Goal: Find specific page/section: Find specific page/section

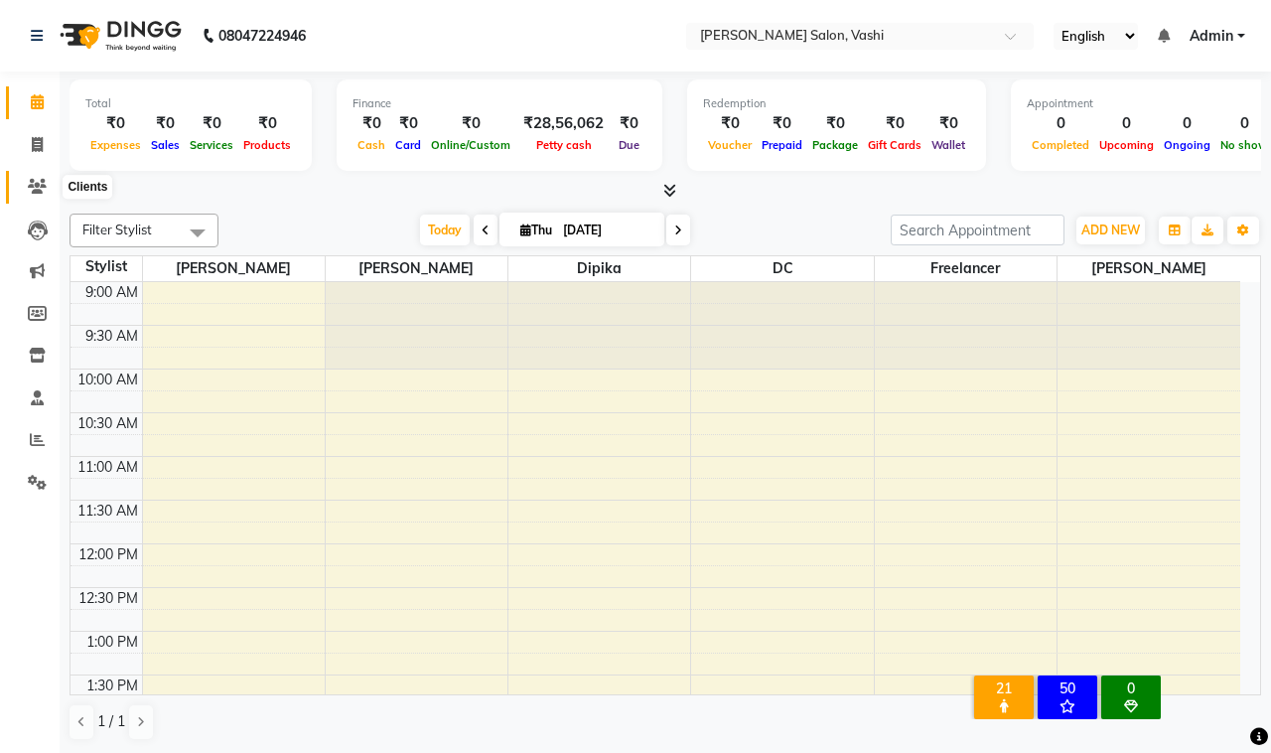
click at [43, 181] on icon at bounding box center [37, 186] width 19 height 15
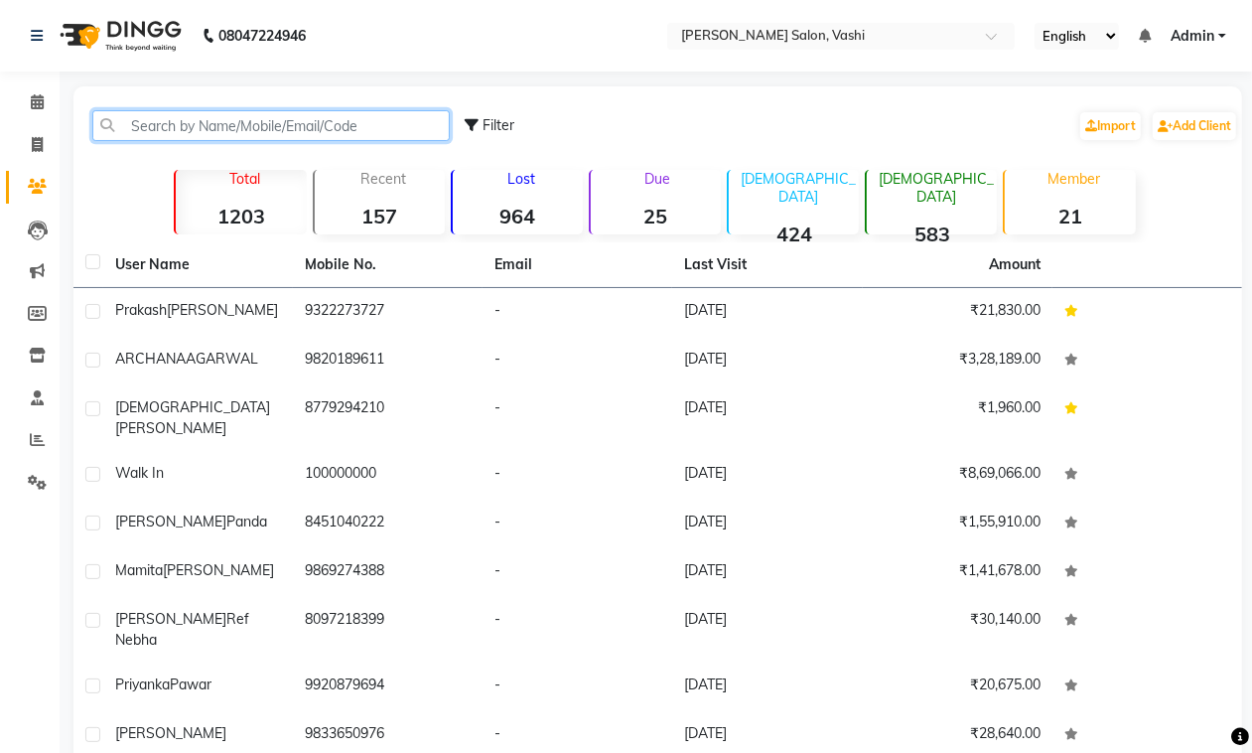
click at [147, 127] on input "text" at bounding box center [271, 125] width 358 height 31
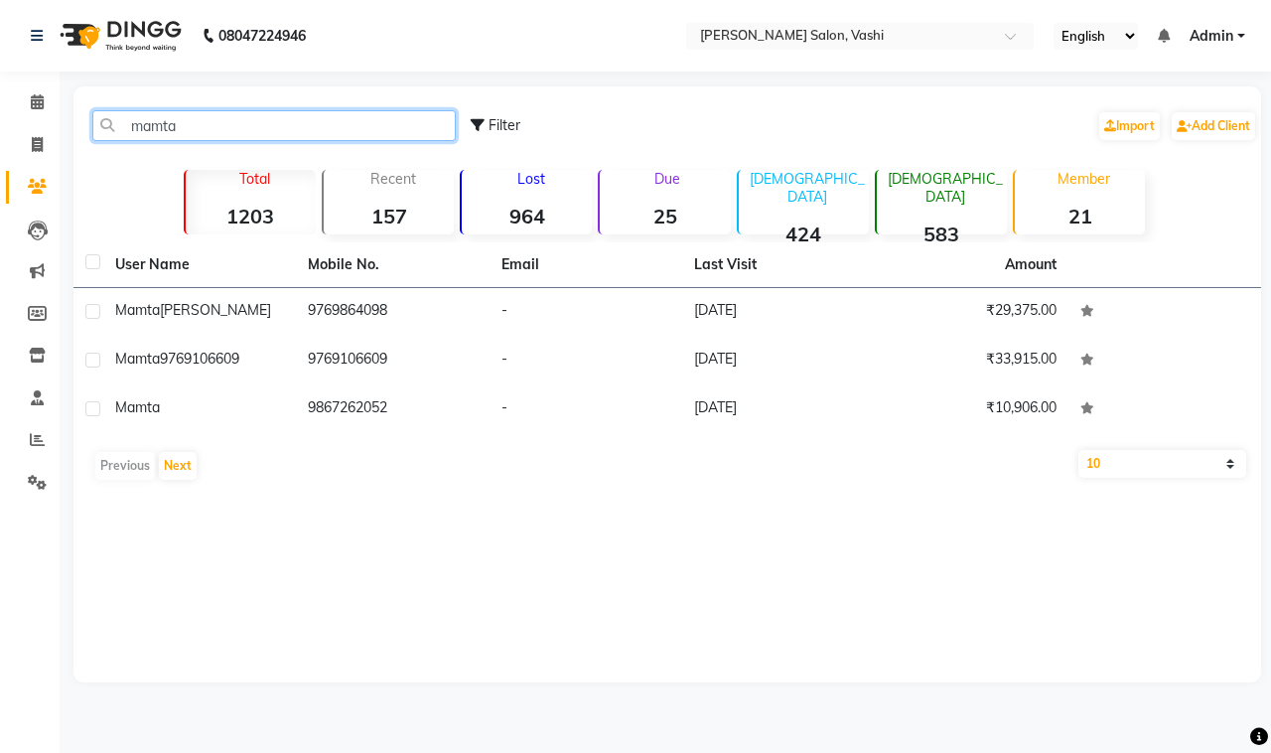
type input "mamta"
drag, startPoint x: 167, startPoint y: 146, endPoint x: 167, endPoint y: 125, distance: 20.9
click at [167, 141] on div "mamta Filter Import Add Client" at bounding box center [667, 125] width 1180 height 63
click at [167, 125] on input "mamta" at bounding box center [273, 125] width 363 height 31
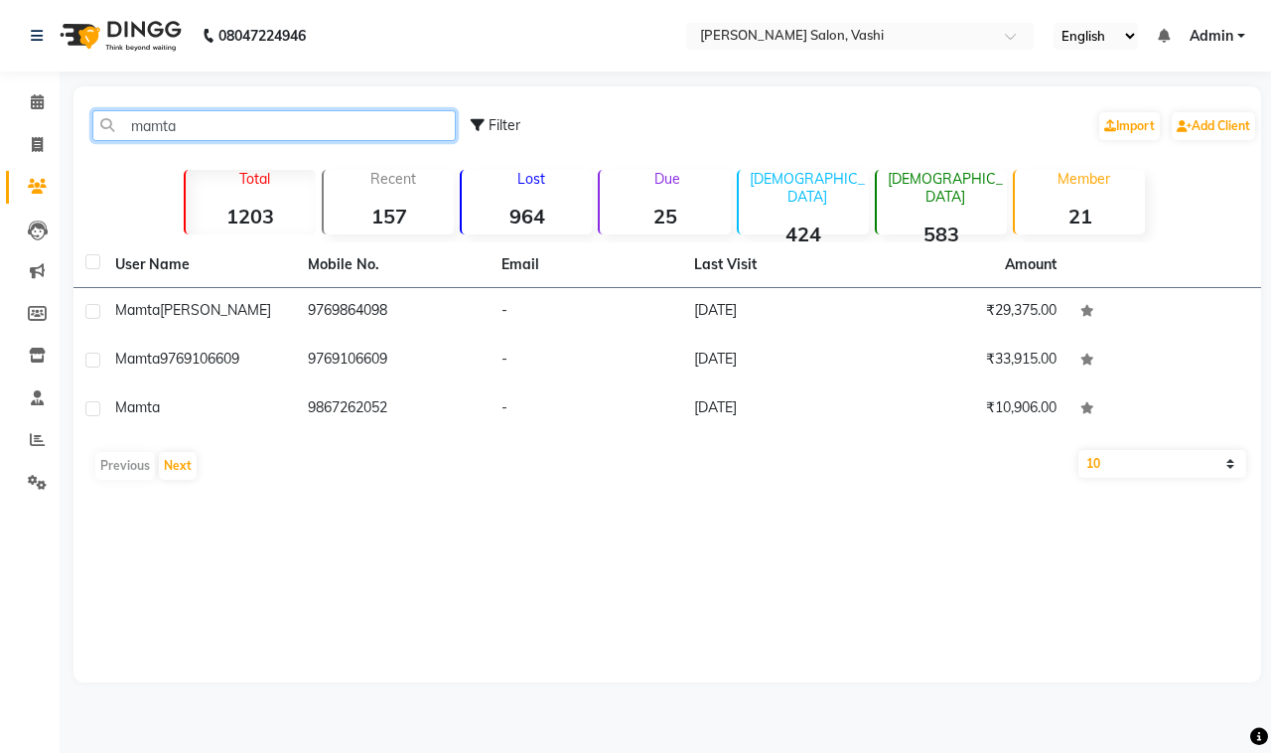
click at [172, 122] on input "mamta" at bounding box center [273, 125] width 363 height 31
